Goal: Obtain resource: Download file/media

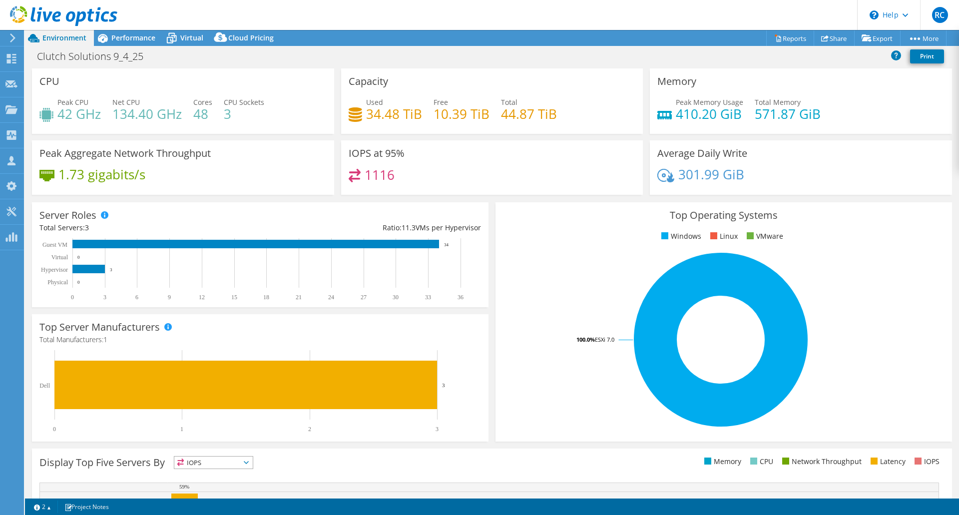
select select "USD"
drag, startPoint x: 431, startPoint y: 194, endPoint x: 346, endPoint y: 155, distance: 93.4
click at [346, 155] on div "IOPS at 95% 1116" at bounding box center [492, 167] width 302 height 54
click at [404, 170] on div "1116" at bounding box center [491, 179] width 287 height 21
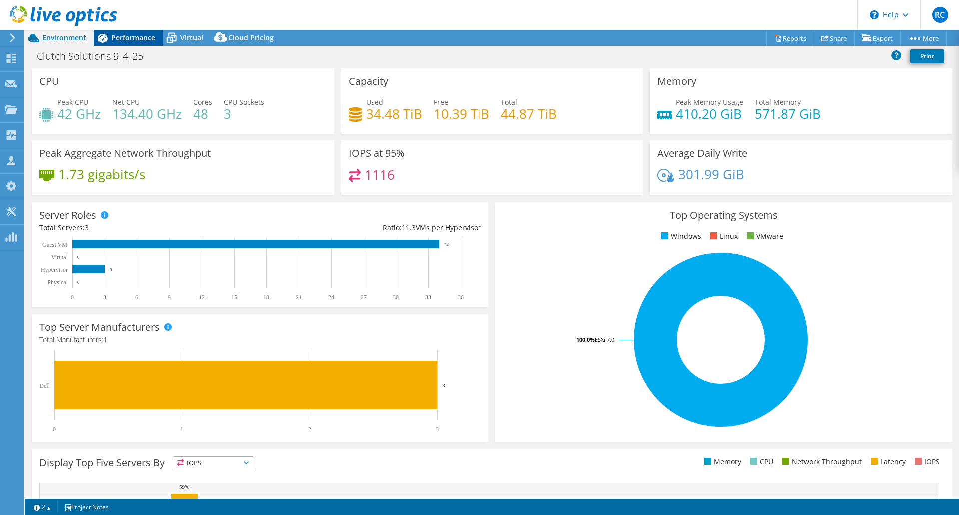
click at [138, 34] on span "Performance" at bounding box center [133, 37] width 44 height 9
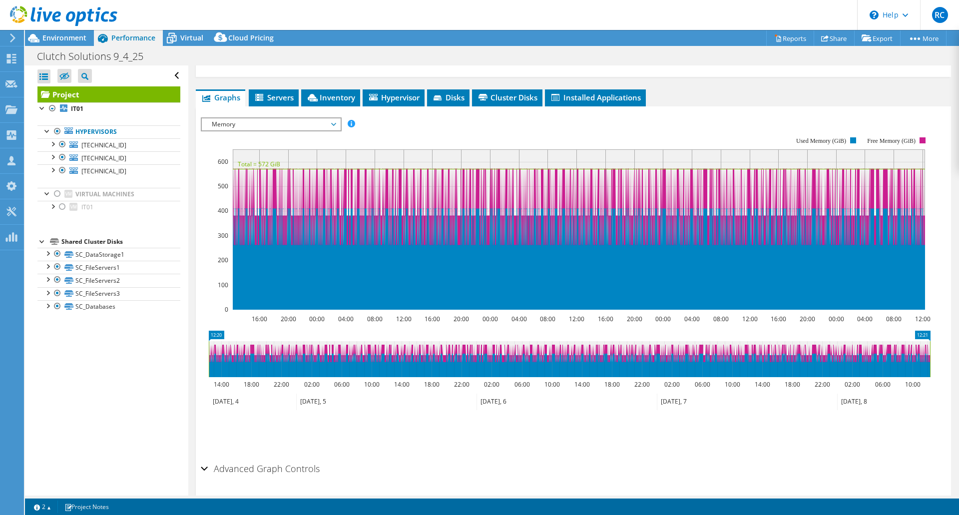
scroll to position [154, 0]
click at [299, 124] on span "Memory" at bounding box center [271, 124] width 128 height 12
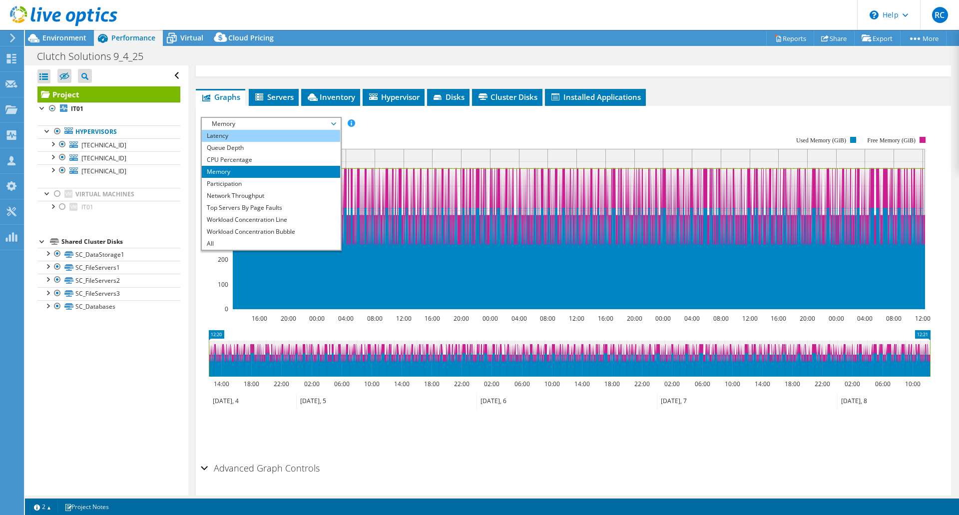
click at [275, 136] on li "Latency" at bounding box center [271, 136] width 138 height 12
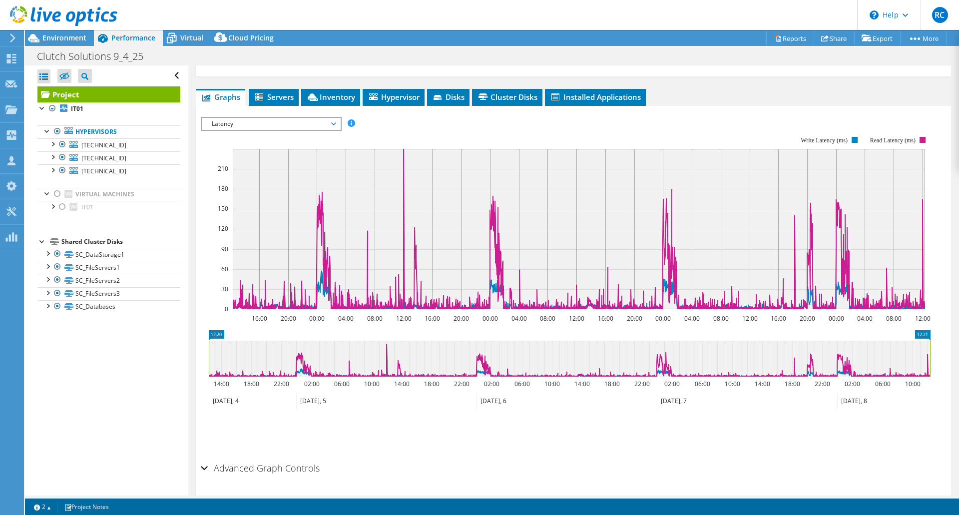
click at [264, 119] on span "Latency" at bounding box center [271, 124] width 128 height 12
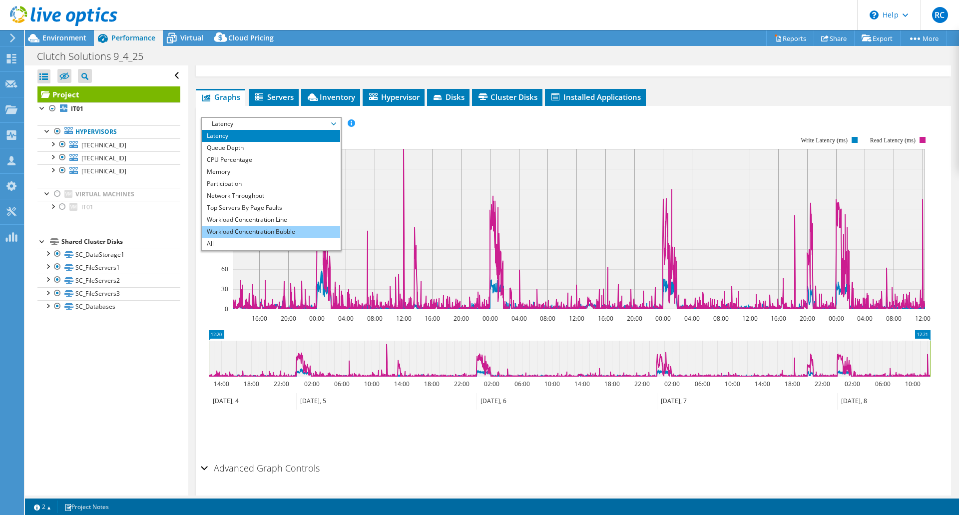
scroll to position [0, 0]
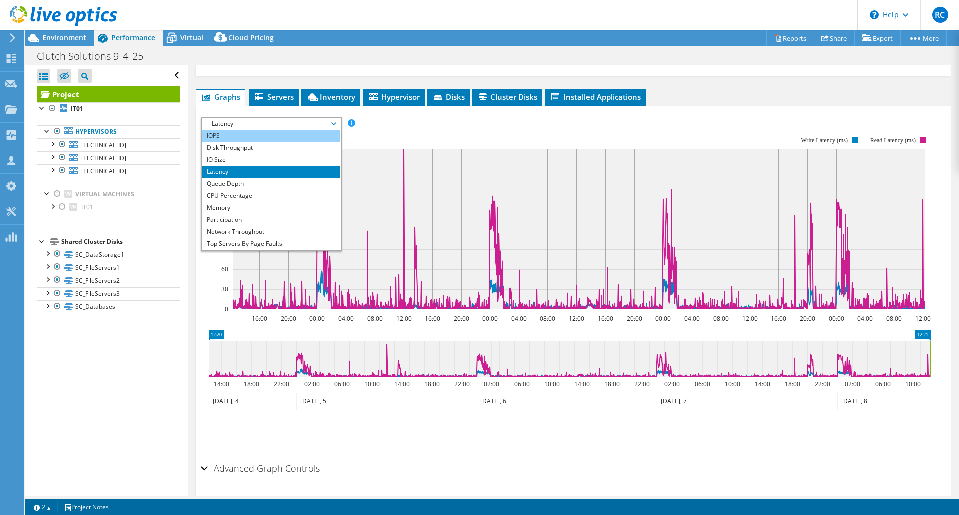
click at [253, 137] on li "IOPS" at bounding box center [271, 136] width 138 height 12
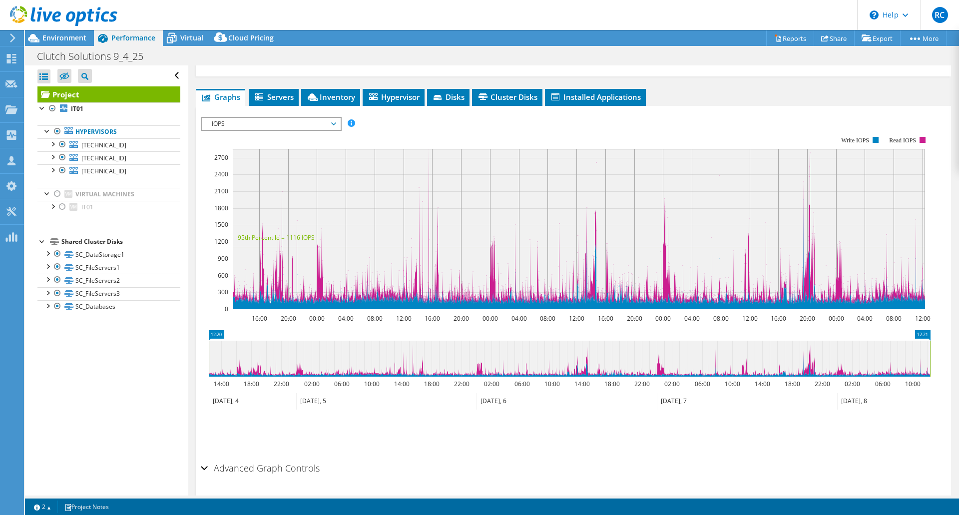
click at [242, 122] on span "IOPS" at bounding box center [271, 124] width 128 height 12
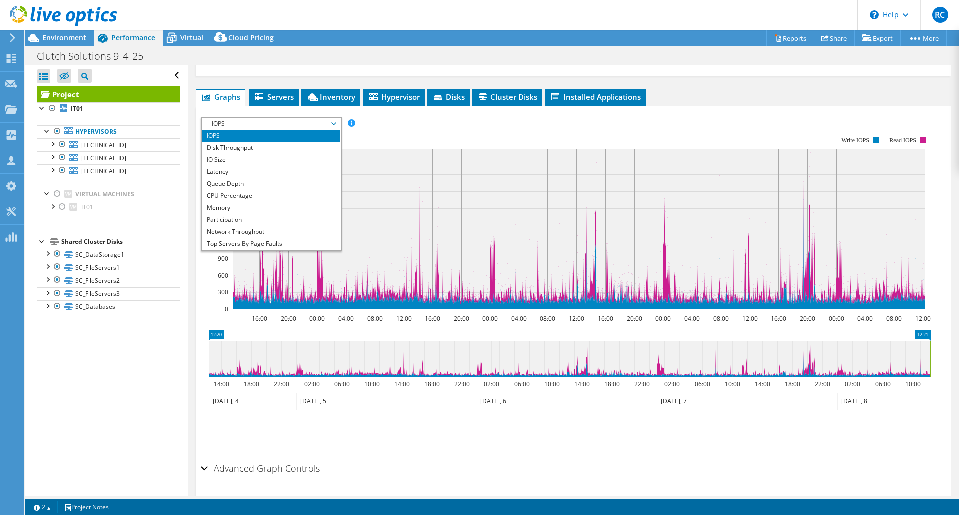
click at [410, 120] on div "IOPS Disk Throughput IO Size Latency Queue Depth CPU Percentage Memory Page Fau…" at bounding box center [573, 123] width 745 height 13
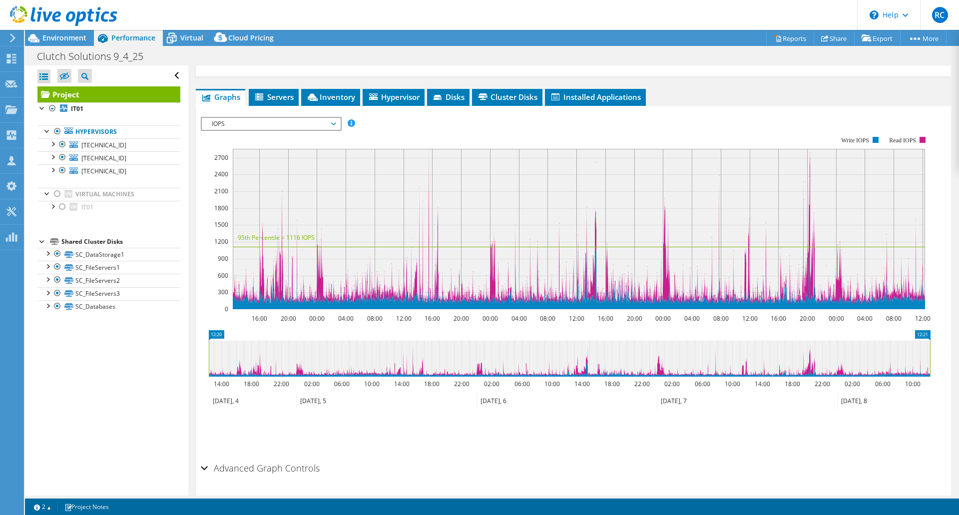
click at [329, 126] on span "IOPS" at bounding box center [271, 124] width 128 height 12
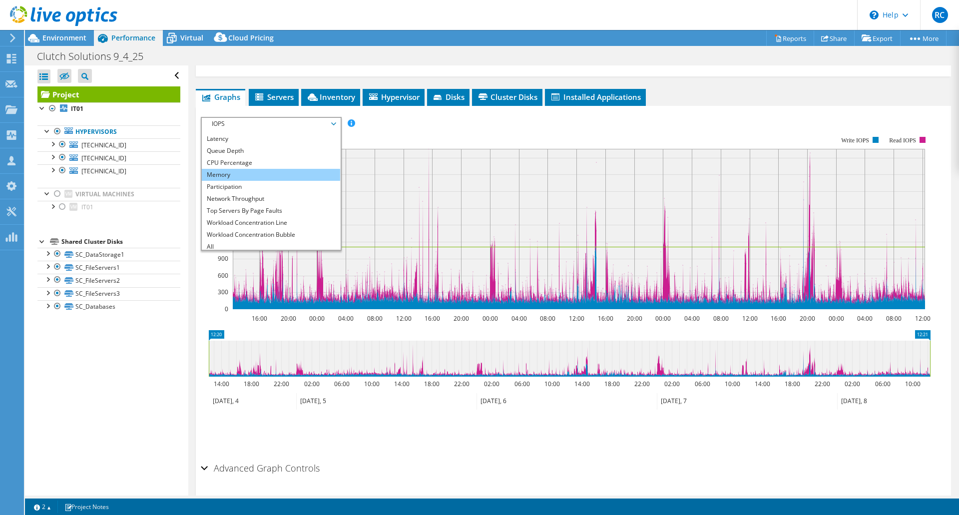
scroll to position [36, 0]
click at [268, 185] on li "Participation" at bounding box center [271, 184] width 138 height 12
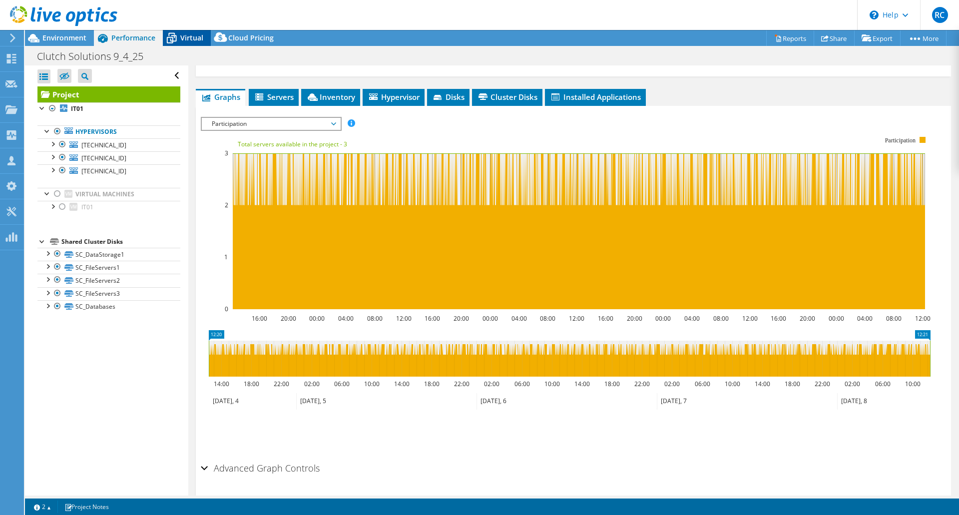
click at [181, 32] on div "Virtual" at bounding box center [187, 38] width 48 height 16
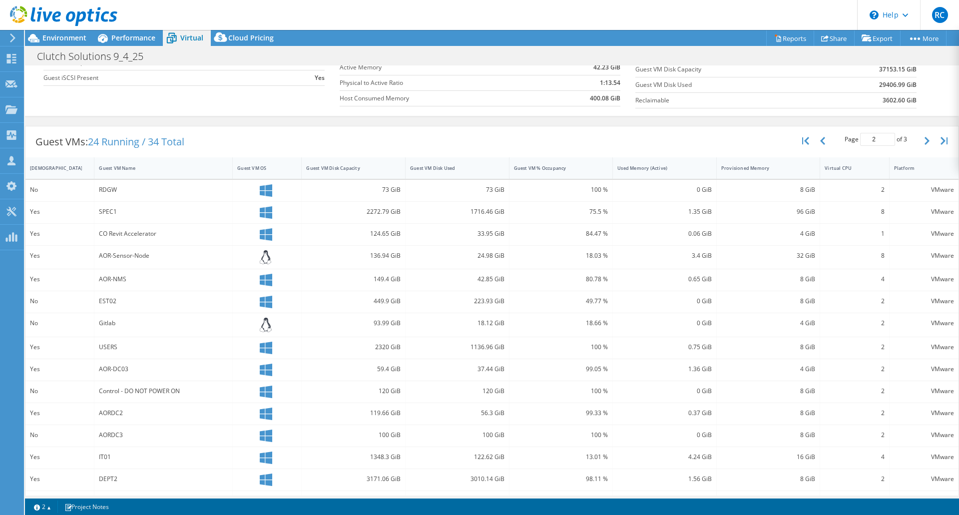
scroll to position [37, 0]
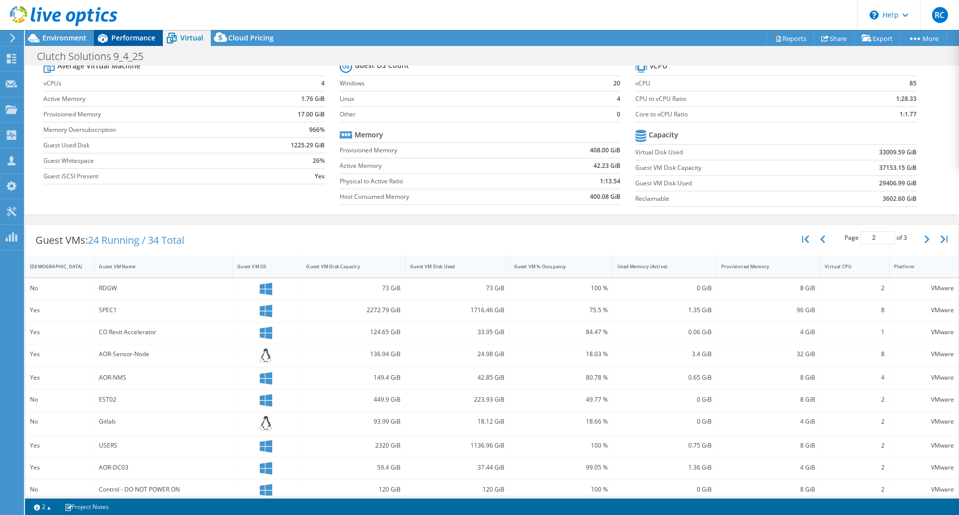
click at [143, 37] on span "Performance" at bounding box center [133, 37] width 44 height 9
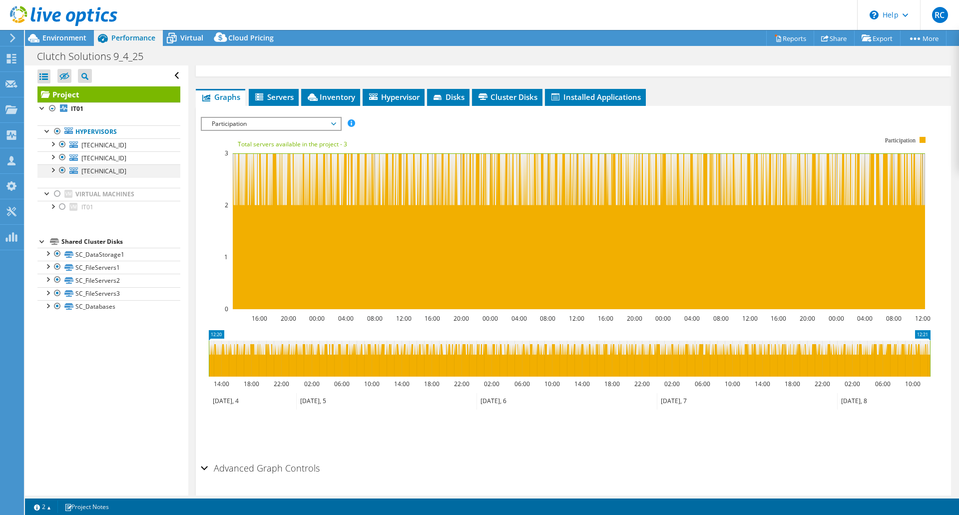
click at [62, 169] on div at bounding box center [62, 170] width 10 height 12
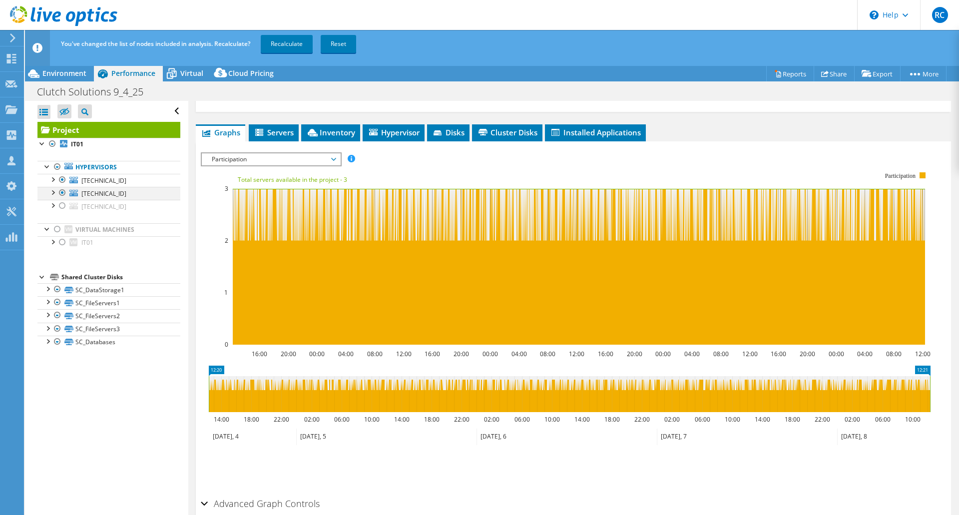
click at [60, 194] on div at bounding box center [62, 193] width 10 height 12
click at [288, 40] on link "Recalculate" at bounding box center [287, 44] width 52 height 18
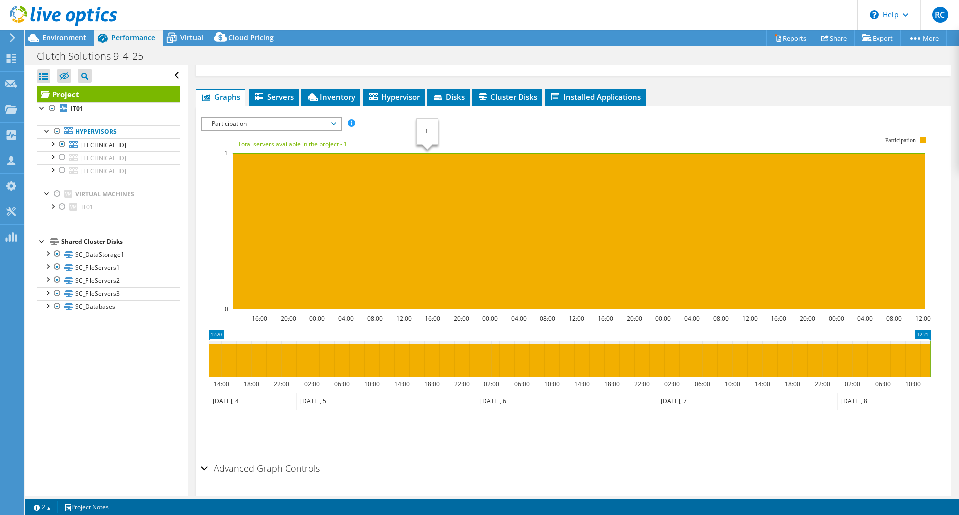
click at [415, 134] on div at bounding box center [573, 287] width 745 height 341
click at [58, 154] on div at bounding box center [62, 157] width 10 height 12
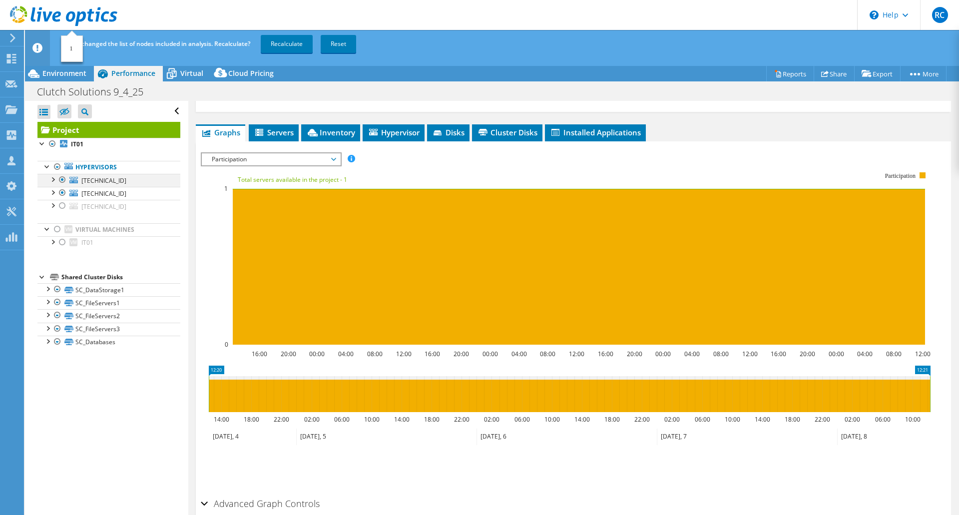
click at [63, 179] on div at bounding box center [62, 180] width 10 height 12
click at [278, 50] on link "Recalculate" at bounding box center [287, 44] width 52 height 18
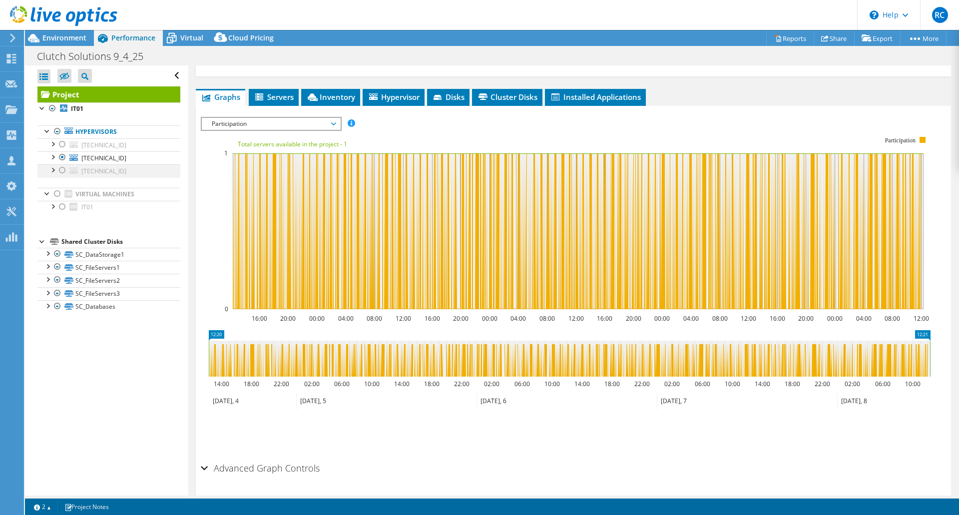
click at [62, 169] on div at bounding box center [62, 170] width 10 height 12
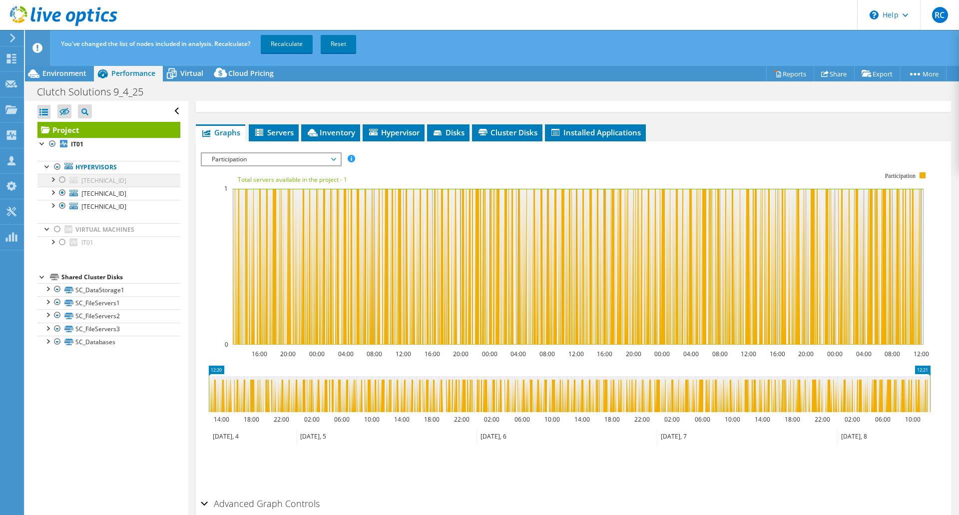
click at [60, 179] on div at bounding box center [62, 180] width 10 height 12
click at [288, 47] on link "Recalculate" at bounding box center [287, 44] width 52 height 18
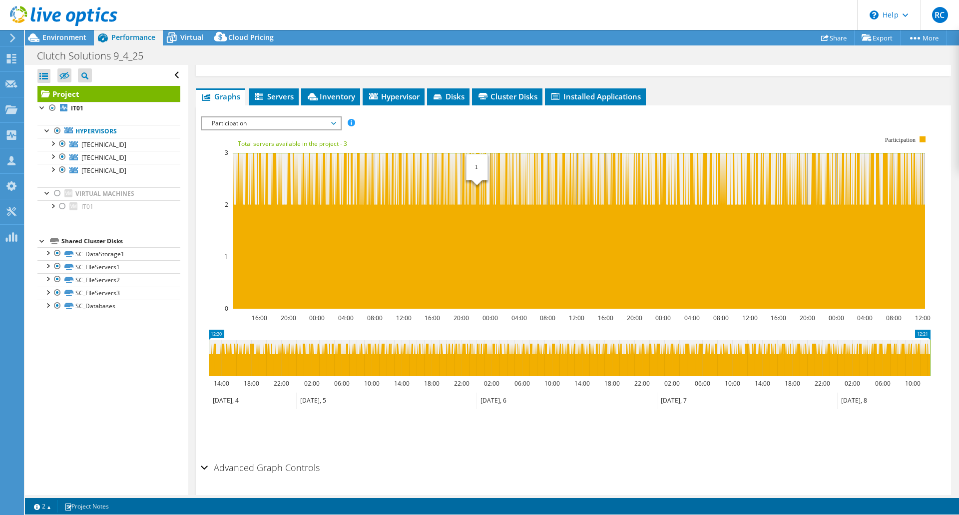
click at [289, 126] on span "Participation" at bounding box center [271, 123] width 128 height 12
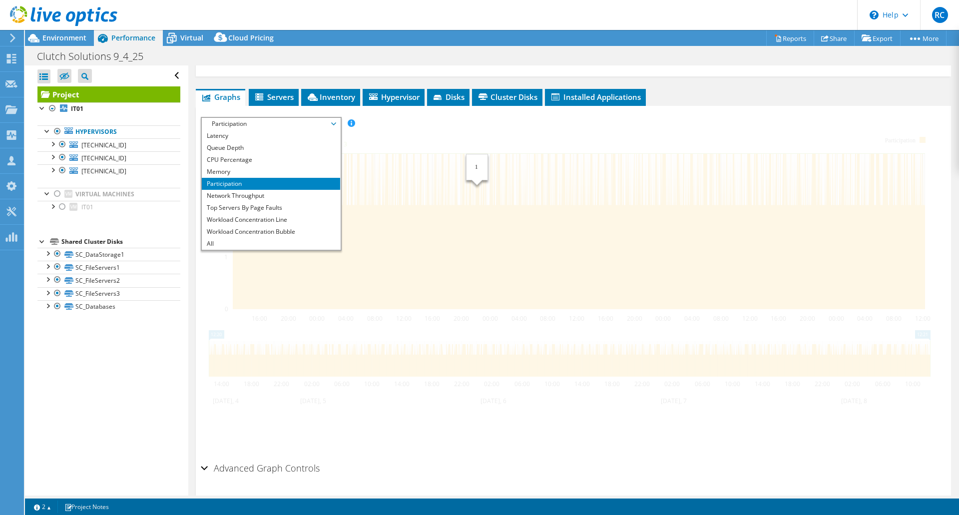
click at [330, 123] on span "Participation" at bounding box center [271, 124] width 128 height 12
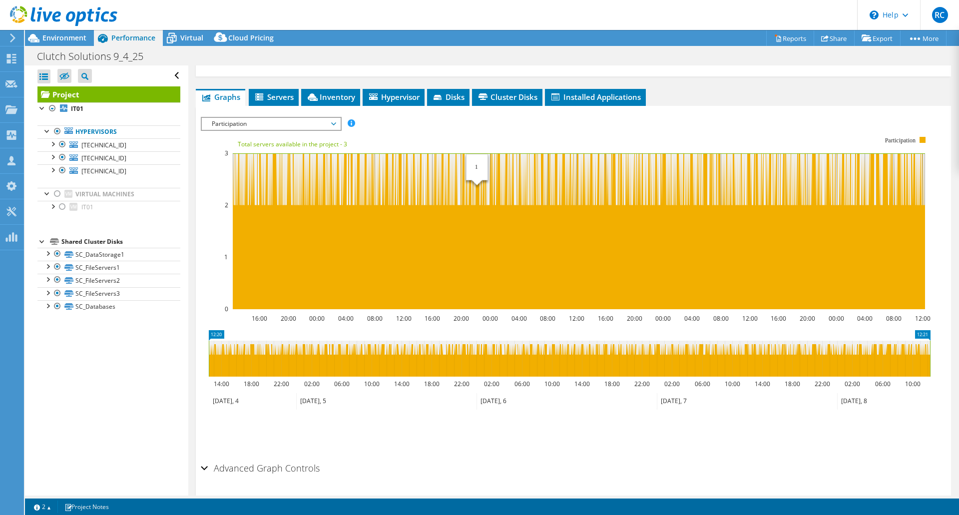
click at [335, 123] on span "Participation" at bounding box center [271, 124] width 128 height 12
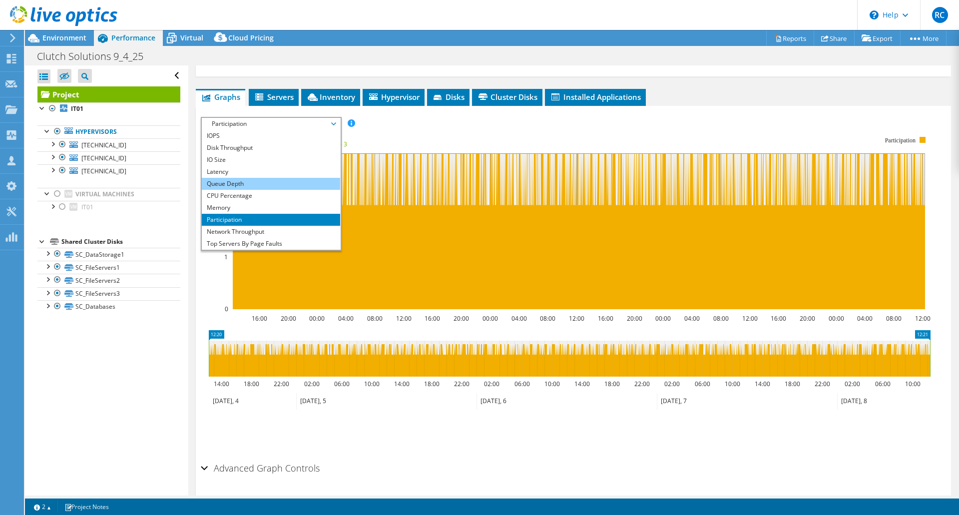
click at [224, 183] on li "Queue Depth" at bounding box center [271, 184] width 138 height 12
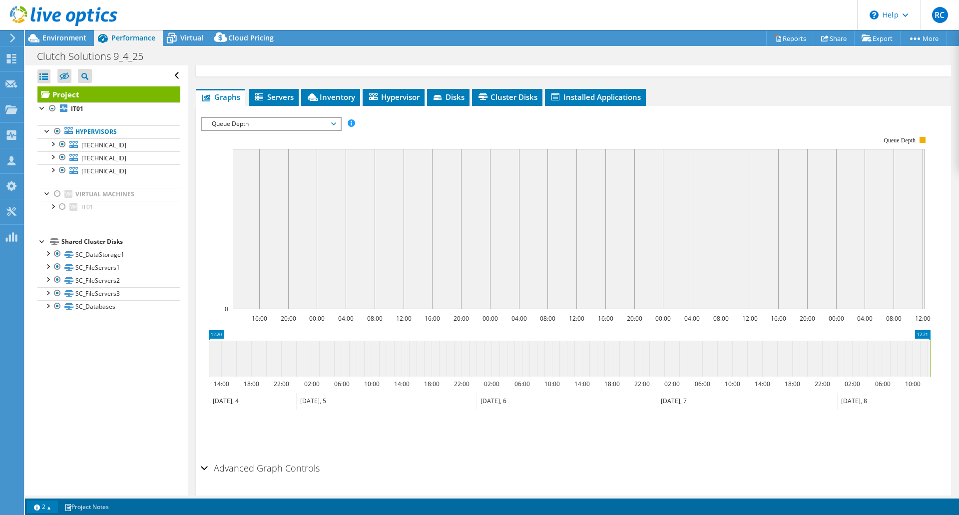
click at [48, 507] on link "2" at bounding box center [42, 506] width 31 height 12
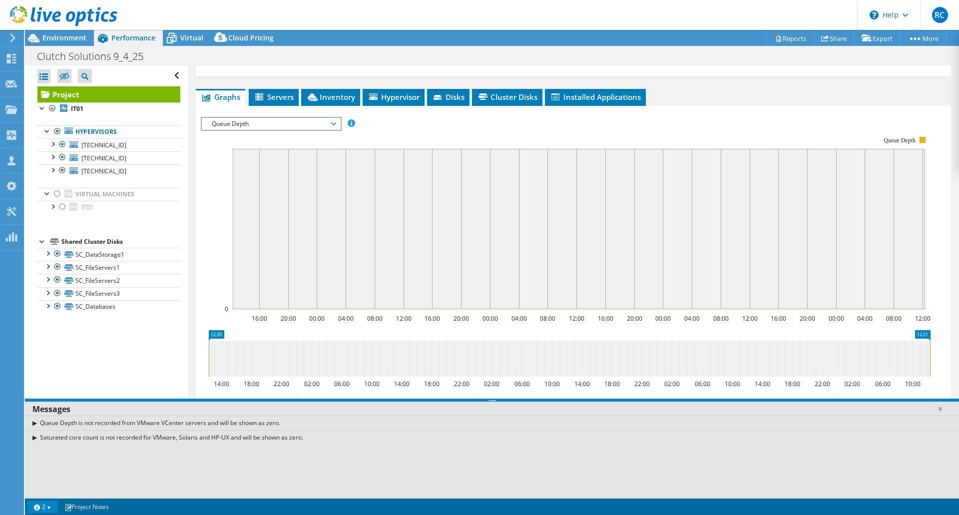
click at [49, 502] on link "2" at bounding box center [42, 506] width 31 height 12
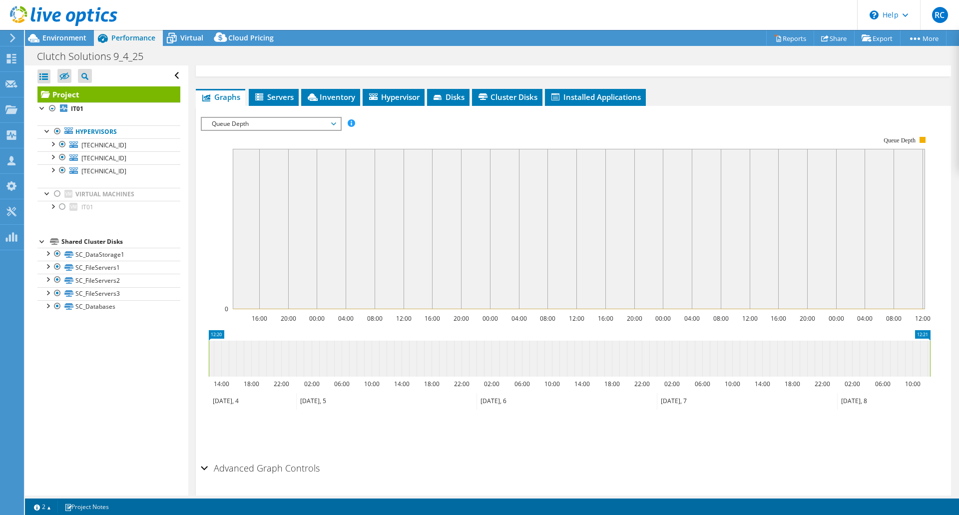
click at [309, 121] on span "Queue Depth" at bounding box center [271, 124] width 128 height 12
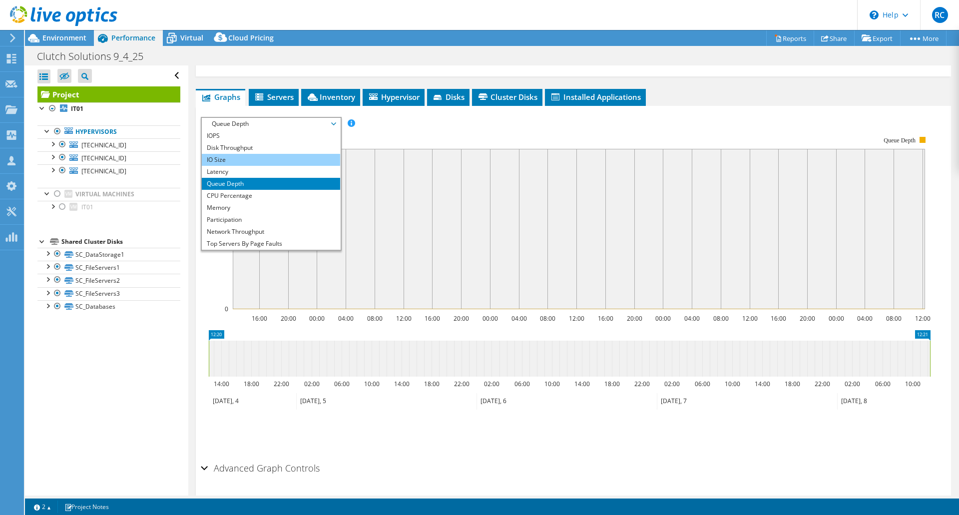
click at [298, 159] on li "IO Size" at bounding box center [271, 160] width 138 height 12
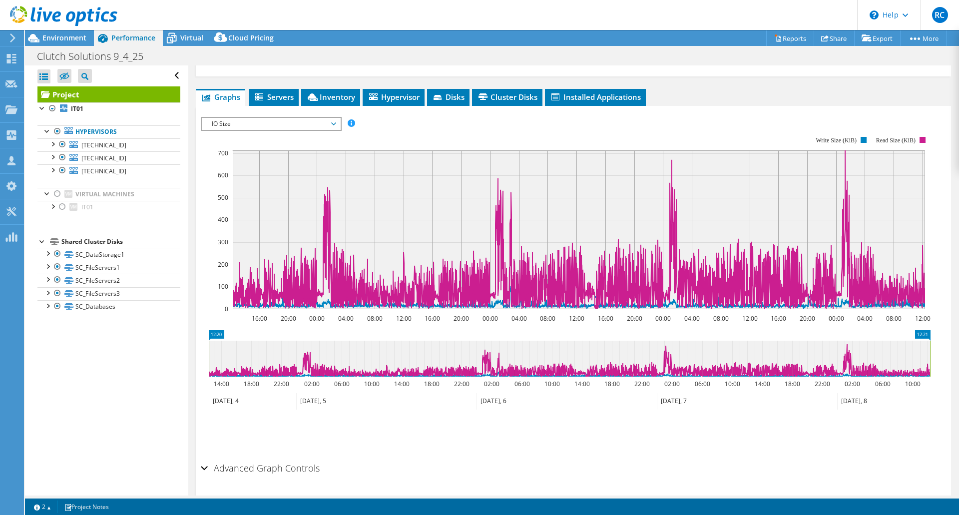
click at [311, 123] on span "IO Size" at bounding box center [271, 124] width 128 height 12
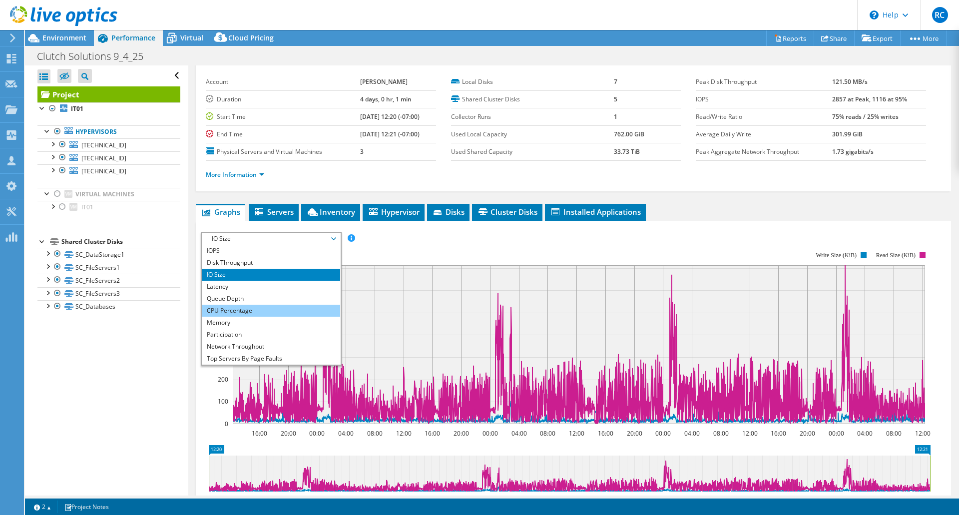
scroll to position [180, 0]
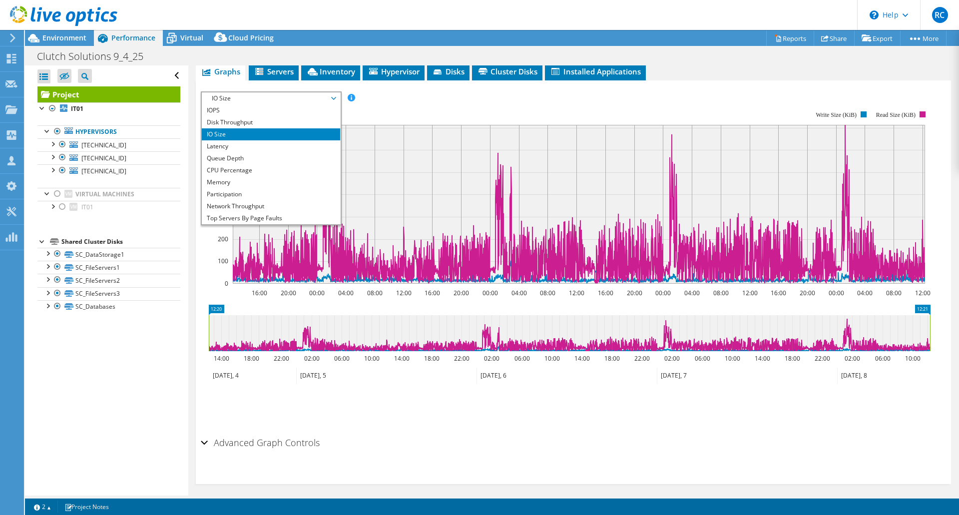
click at [417, 114] on rect at bounding box center [565, 197] width 729 height 200
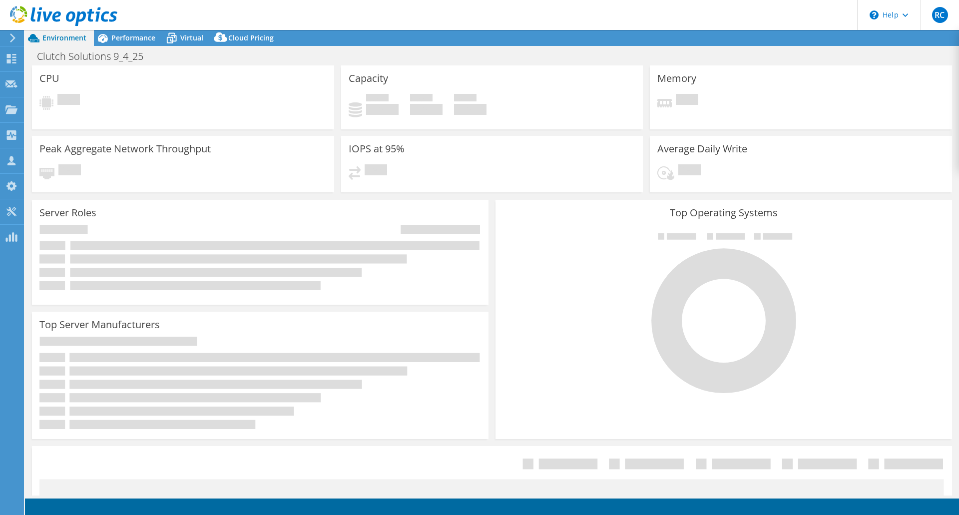
select select "USD"
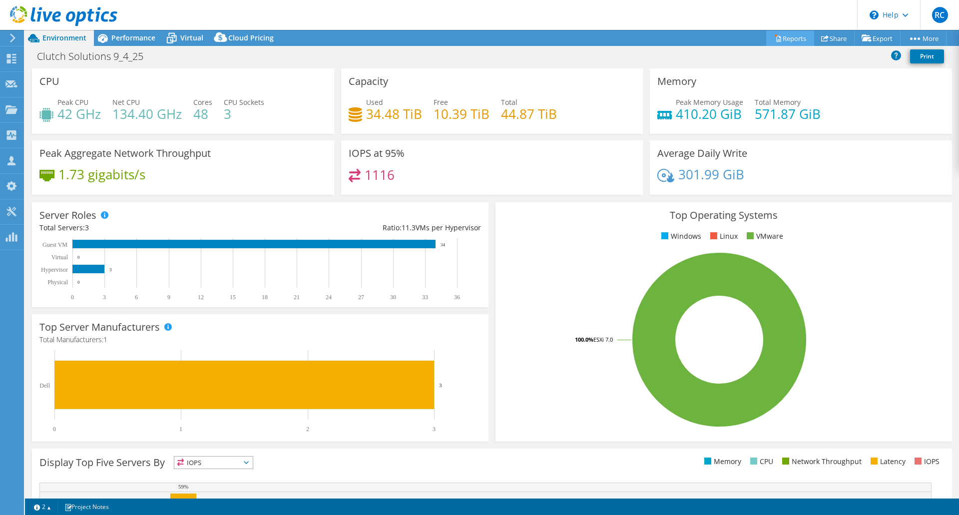
click at [786, 42] on link "Reports" at bounding box center [790, 37] width 48 height 15
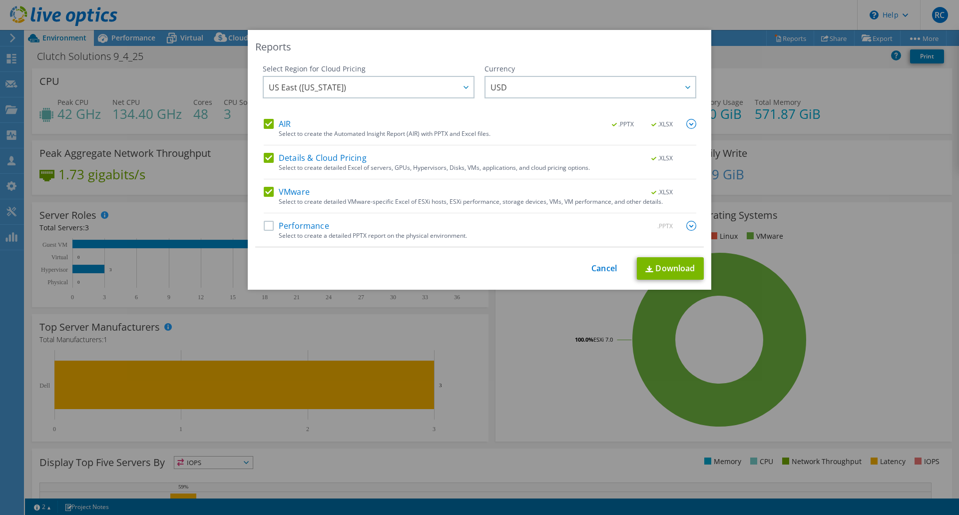
click at [264, 159] on label "Details & Cloud Pricing" at bounding box center [315, 158] width 103 height 10
click at [0, 0] on input "Details & Cloud Pricing" at bounding box center [0, 0] width 0 height 0
click at [264, 127] on label "AIR" at bounding box center [277, 124] width 27 height 10
click at [0, 0] on input "AIR" at bounding box center [0, 0] width 0 height 0
click at [656, 267] on link "Download" at bounding box center [670, 268] width 67 height 22
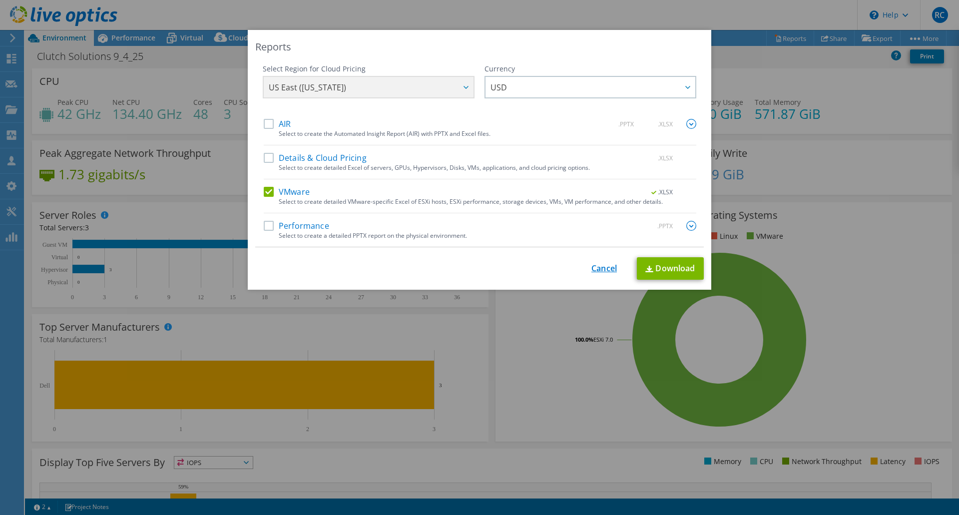
click at [599, 267] on link "Cancel" at bounding box center [603, 268] width 25 height 9
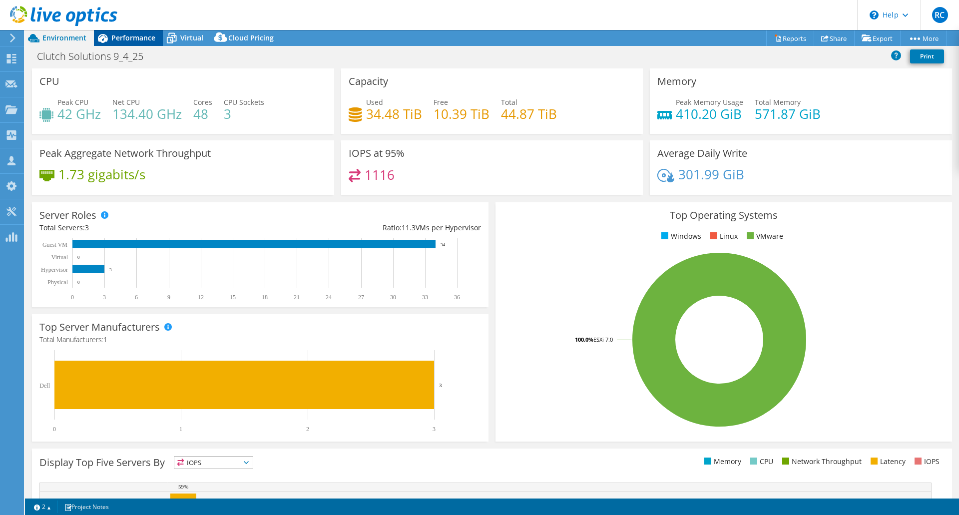
click at [131, 34] on span "Performance" at bounding box center [133, 37] width 44 height 9
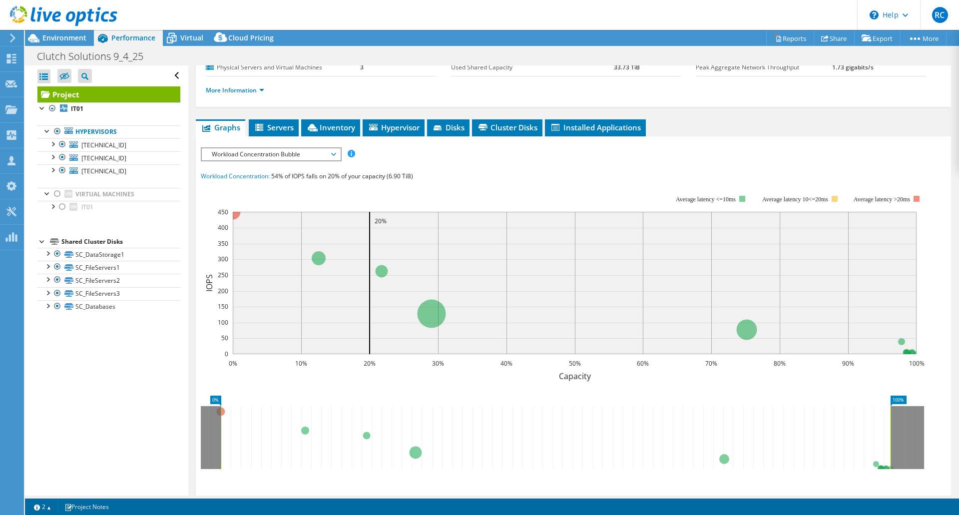
scroll to position [124, 0]
click at [270, 156] on span "Workload Concentration Bubble" at bounding box center [271, 154] width 128 height 12
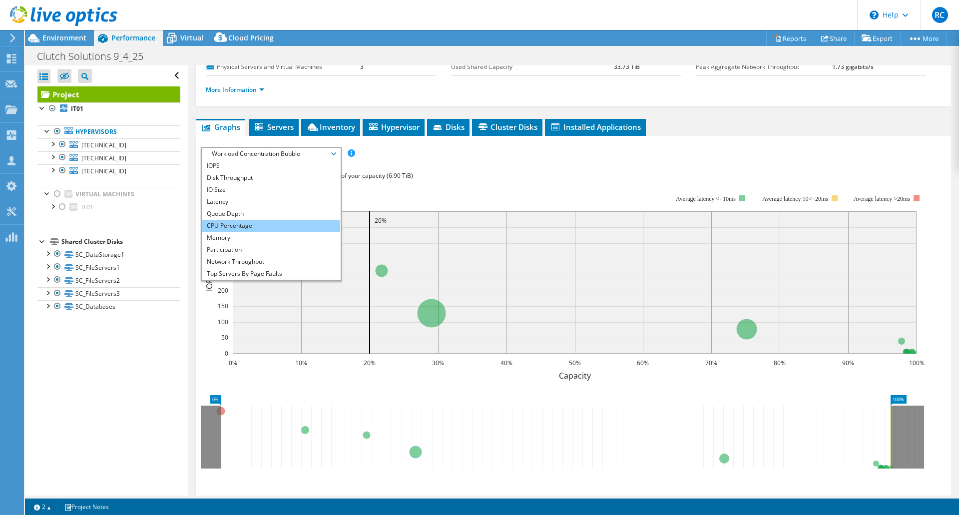
click at [264, 225] on li "CPU Percentage" at bounding box center [271, 226] width 138 height 12
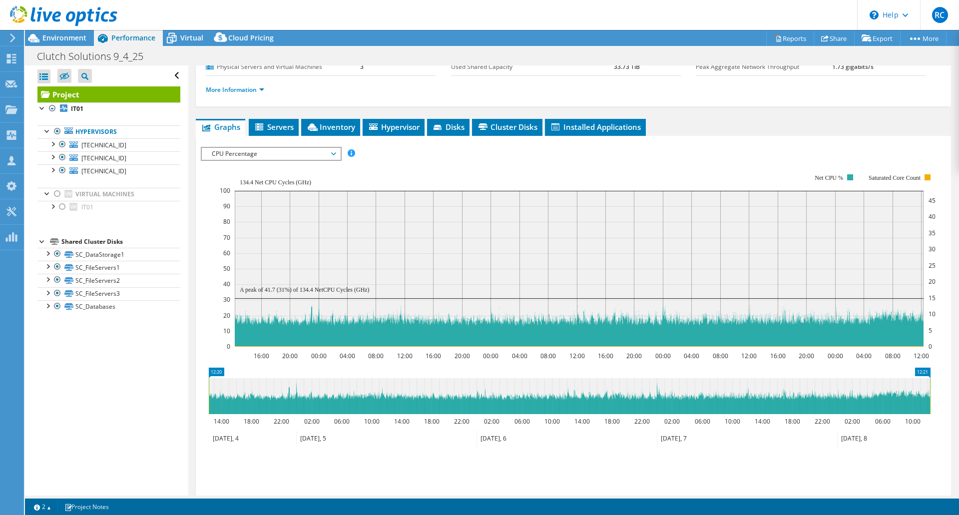
click at [245, 152] on span "CPU Percentage" at bounding box center [271, 154] width 128 height 12
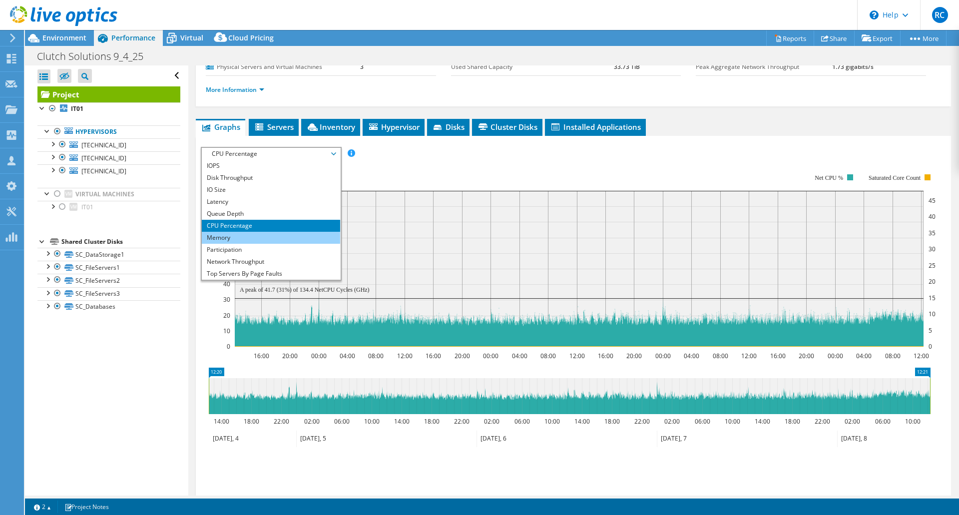
click at [246, 238] on li "Memory" at bounding box center [271, 238] width 138 height 12
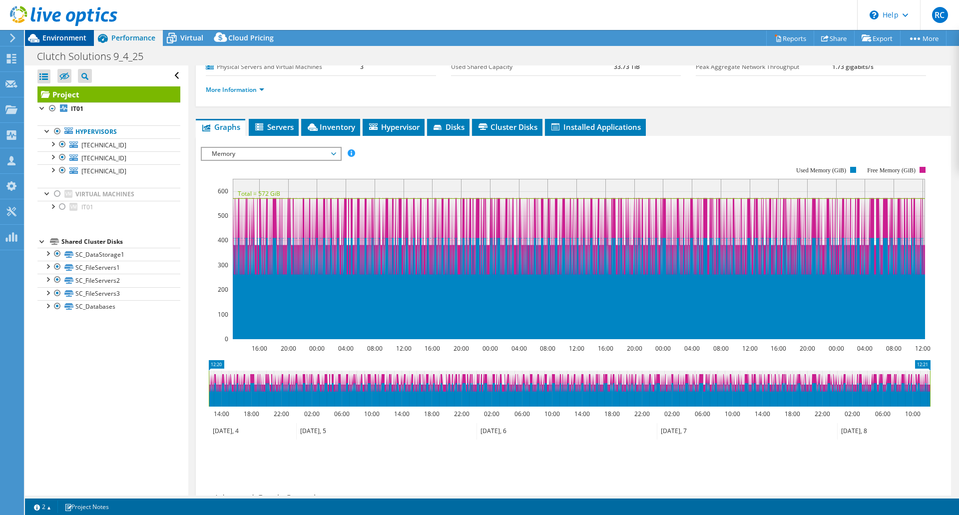
click at [59, 35] on span "Environment" at bounding box center [64, 37] width 44 height 9
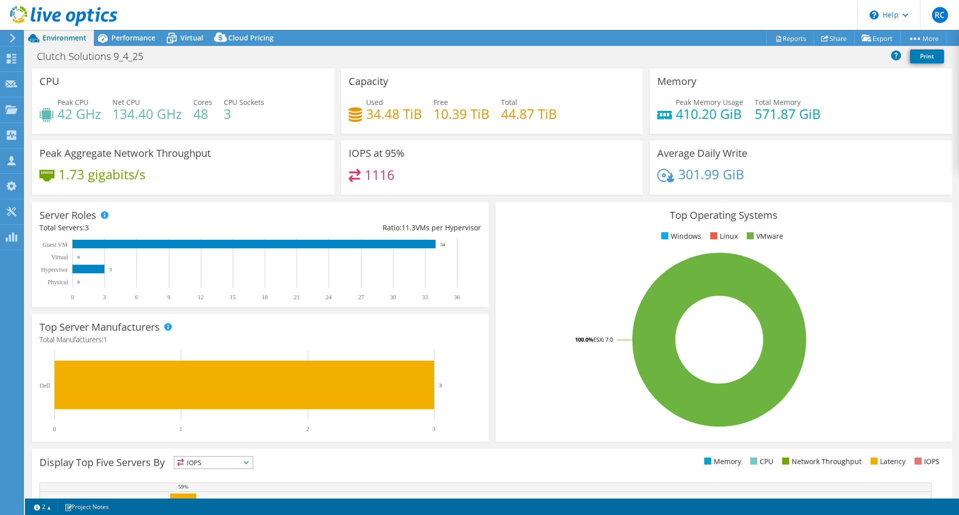
click at [101, 116] on div "Peak CPU 42 GHz Net CPU 134.40 GHz Cores 48 CPU Sockets 3" at bounding box center [182, 113] width 287 height 32
drag, startPoint x: 102, startPoint y: 116, endPoint x: 55, endPoint y: 123, distance: 47.0
click at [55, 123] on div "Peak CPU 42 GHz Net CPU 134.40 GHz Cores 48 CPU Sockets 3" at bounding box center [182, 113] width 287 height 32
click at [75, 116] on h4 "42 GHz" at bounding box center [78, 113] width 43 height 11
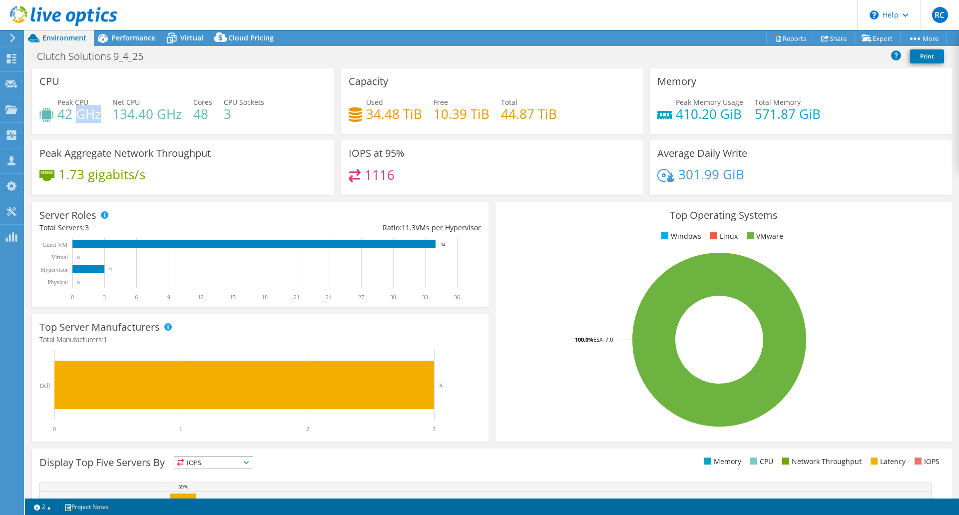
click at [75, 116] on h4 "42 GHz" at bounding box center [78, 113] width 43 height 11
click at [101, 92] on div "CPU Peak CPU 42 GHz Net CPU 134.40 GHz Cores 48 CPU Sockets 3" at bounding box center [183, 100] width 302 height 65
